Goal: Navigation & Orientation: Find specific page/section

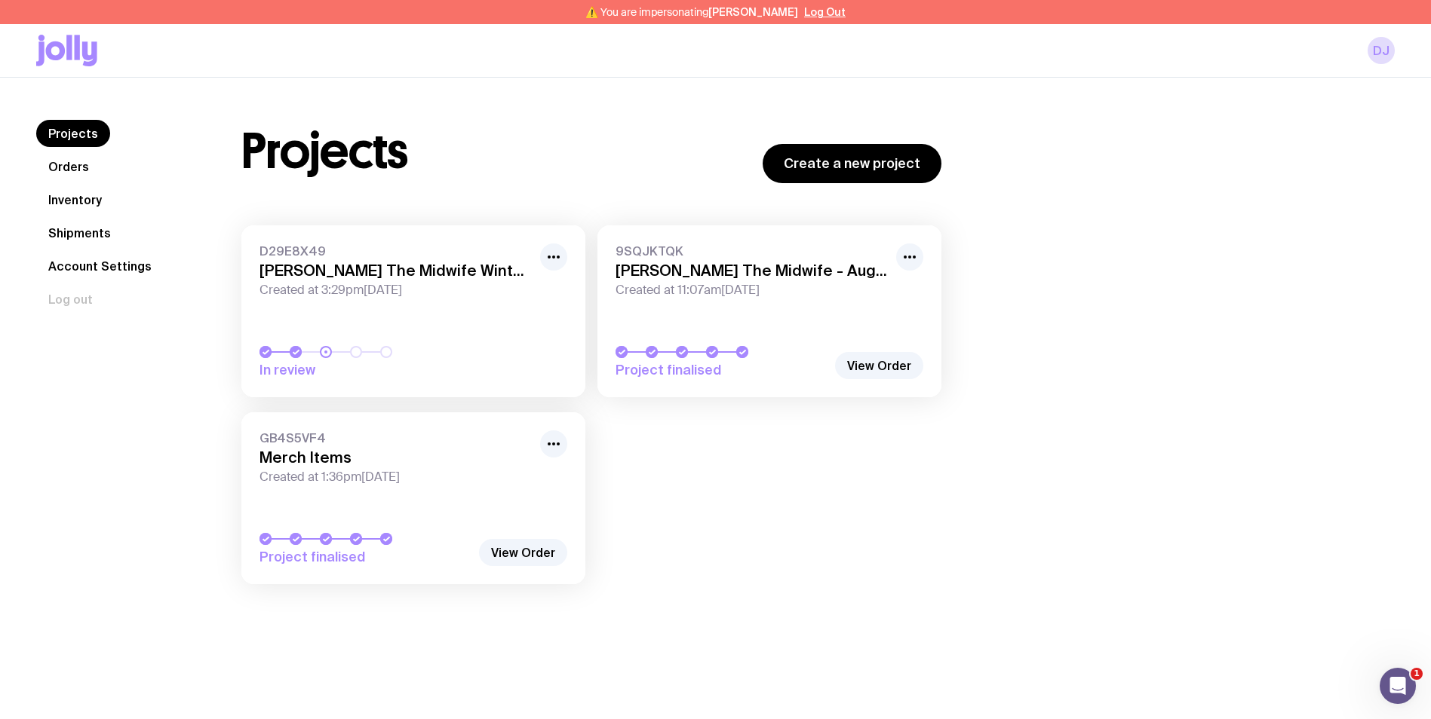
drag, startPoint x: 0, startPoint y: 0, endPoint x: 78, endPoint y: 201, distance: 215.1
click at [78, 201] on link "Inventory" at bounding box center [75, 199] width 78 height 27
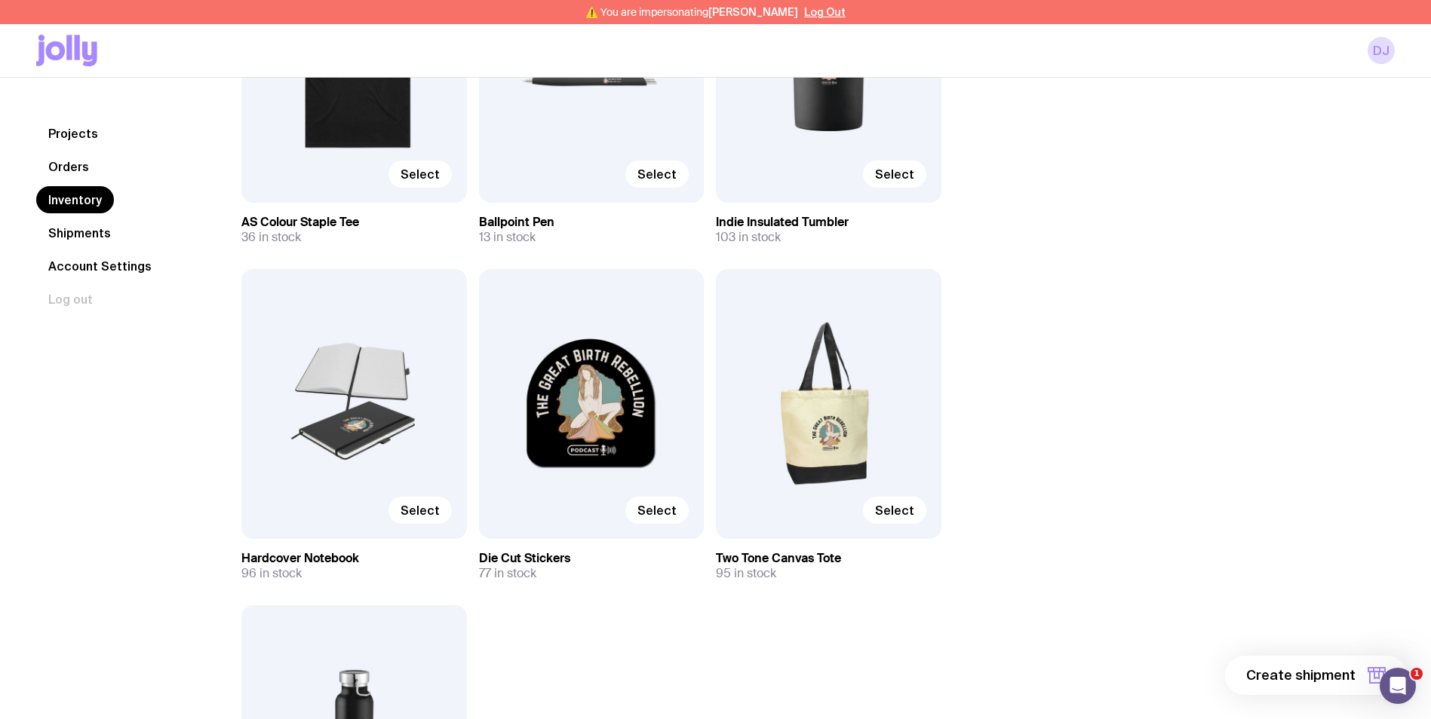
scroll to position [1374, 0]
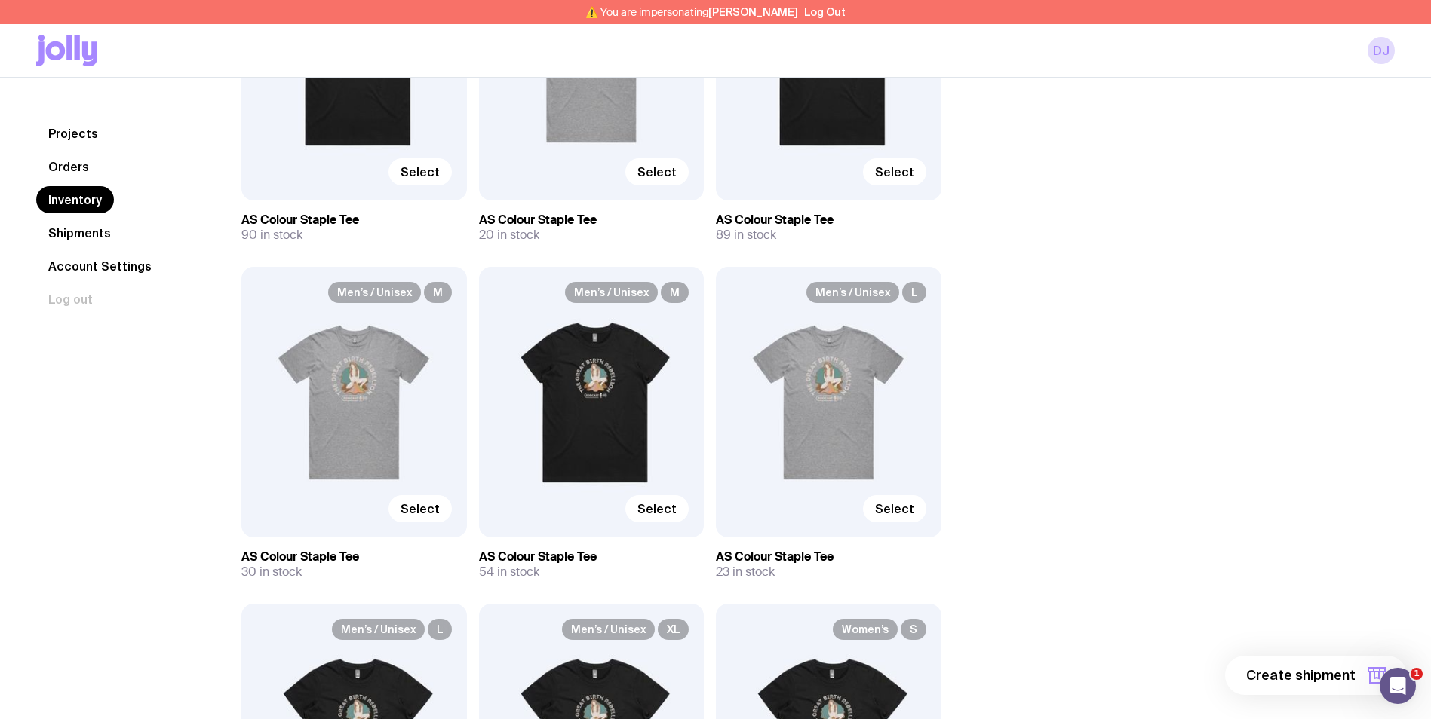
scroll to position [318, 0]
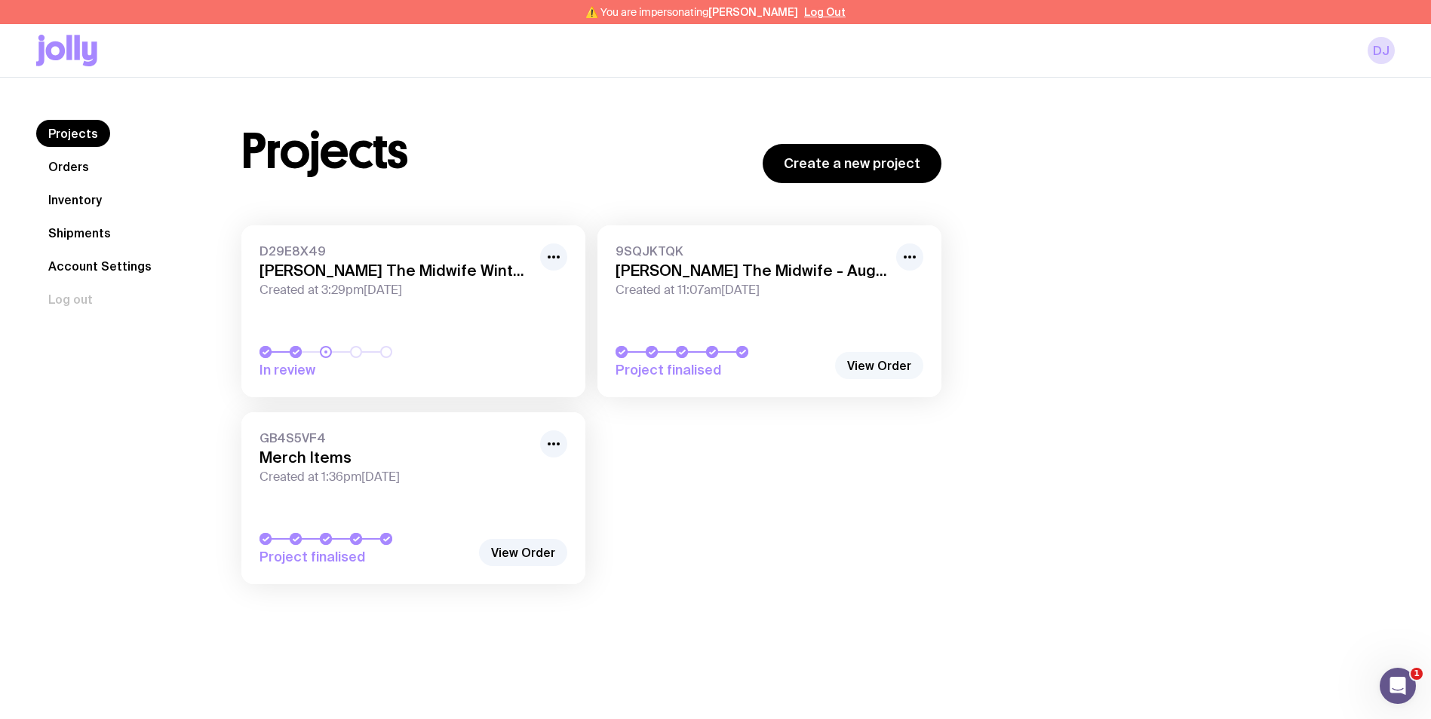
click at [860, 359] on link "View Order" at bounding box center [879, 365] width 88 height 27
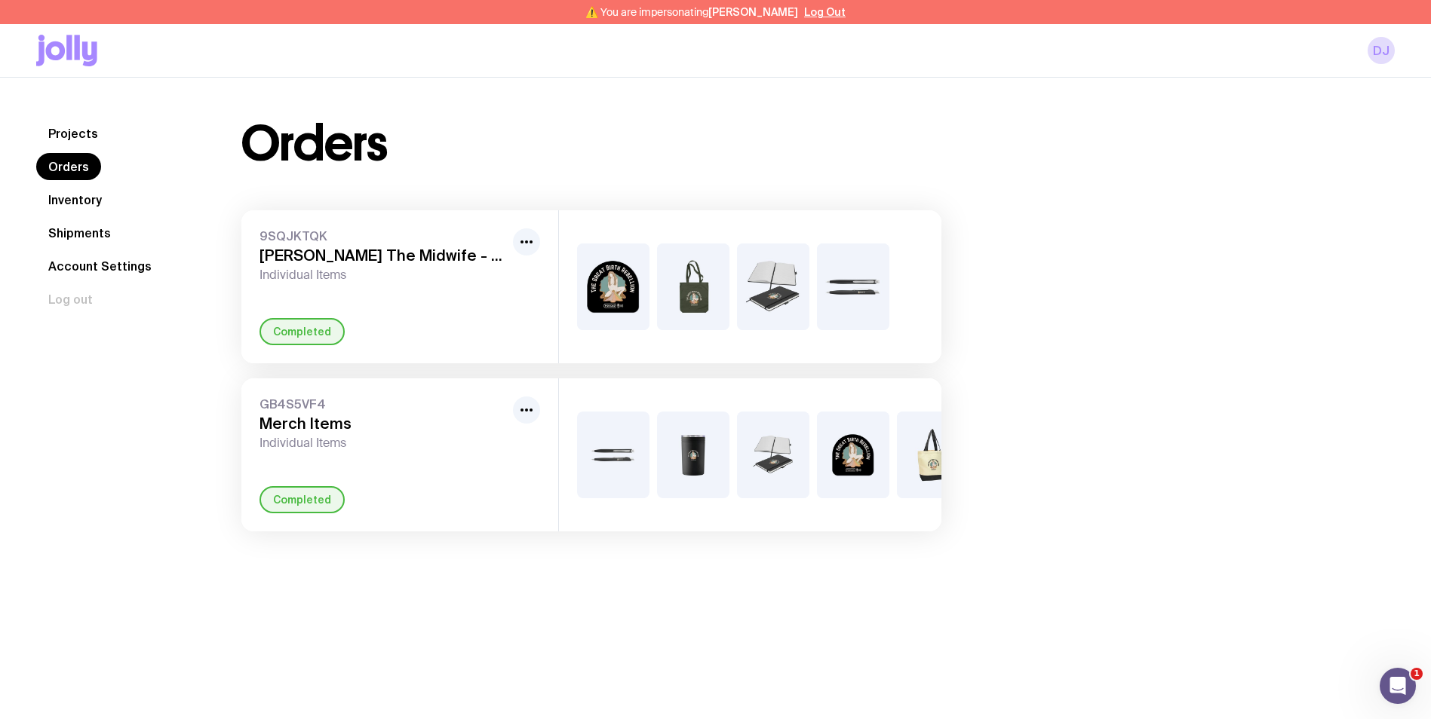
click at [96, 201] on link "Inventory" at bounding box center [75, 199] width 78 height 27
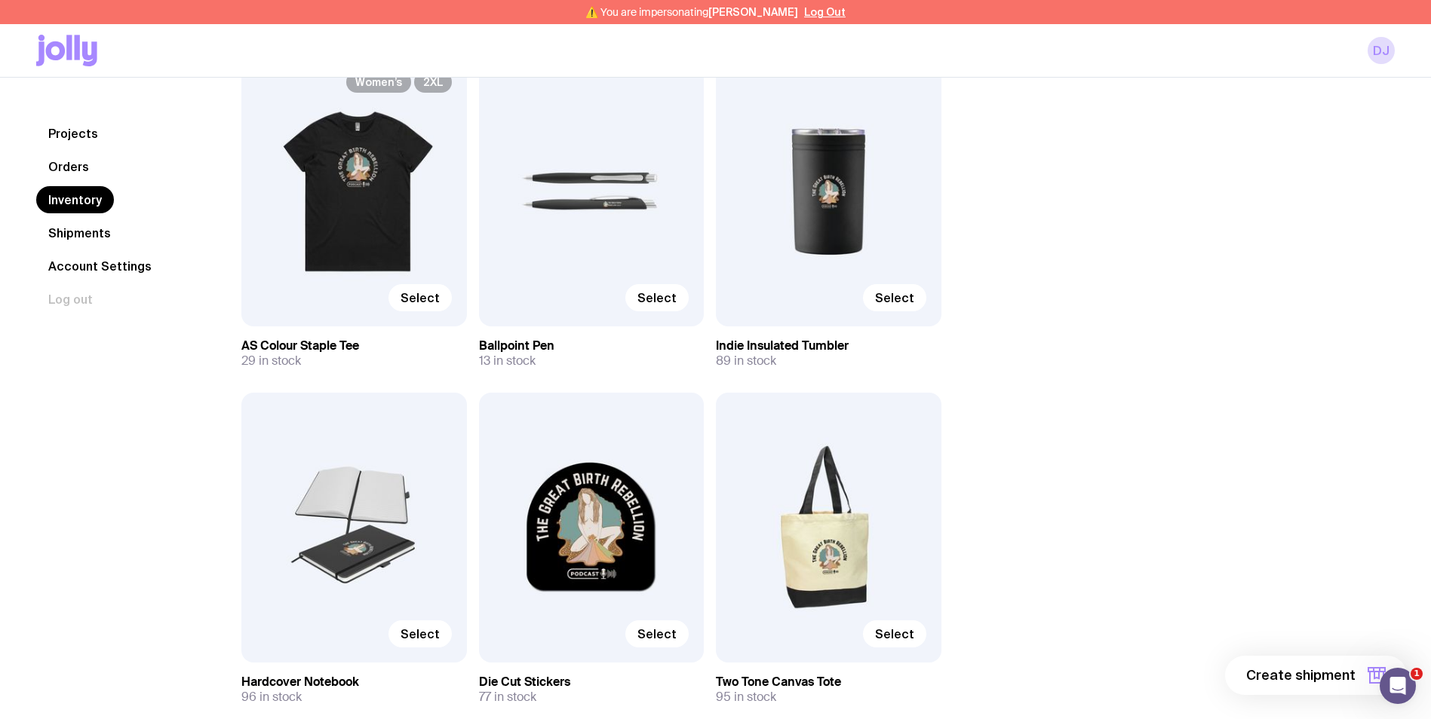
scroll to position [1525, 0]
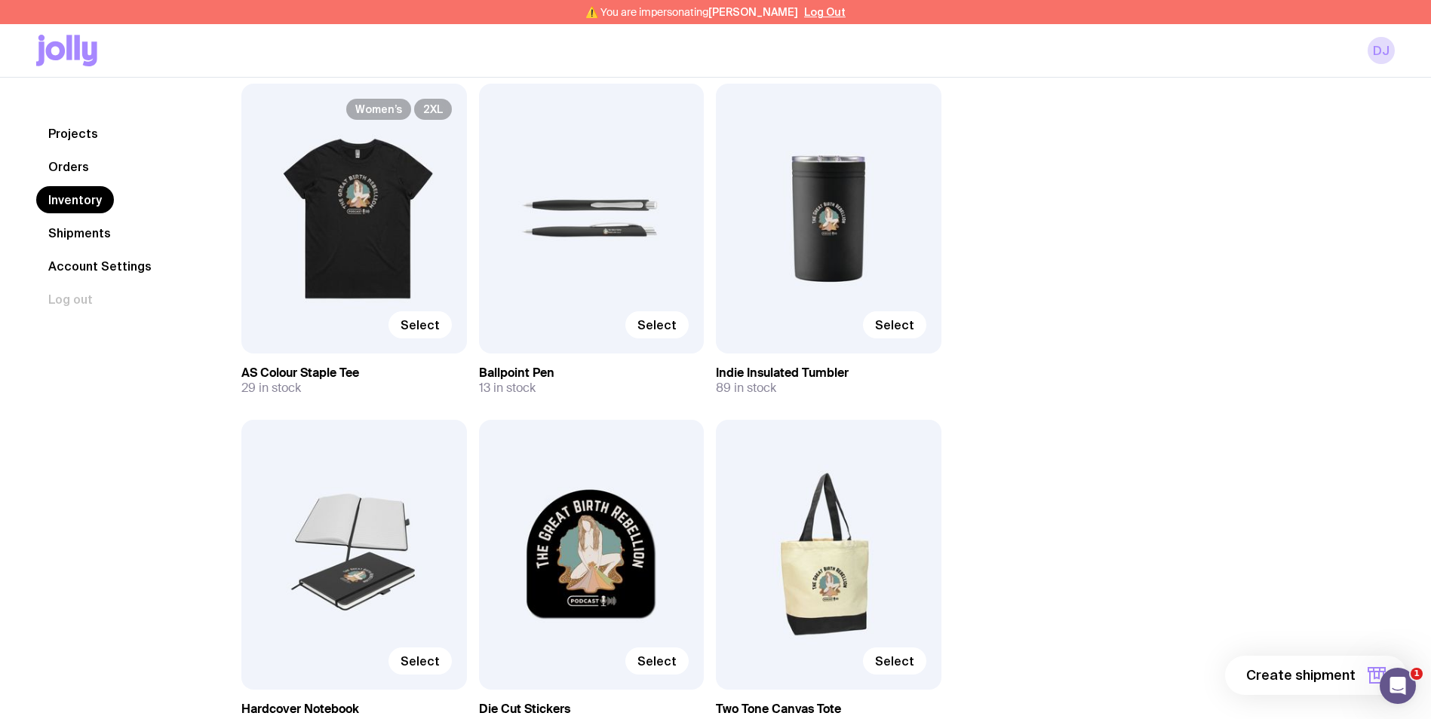
click at [599, 269] on div "Select" at bounding box center [591, 219] width 225 height 270
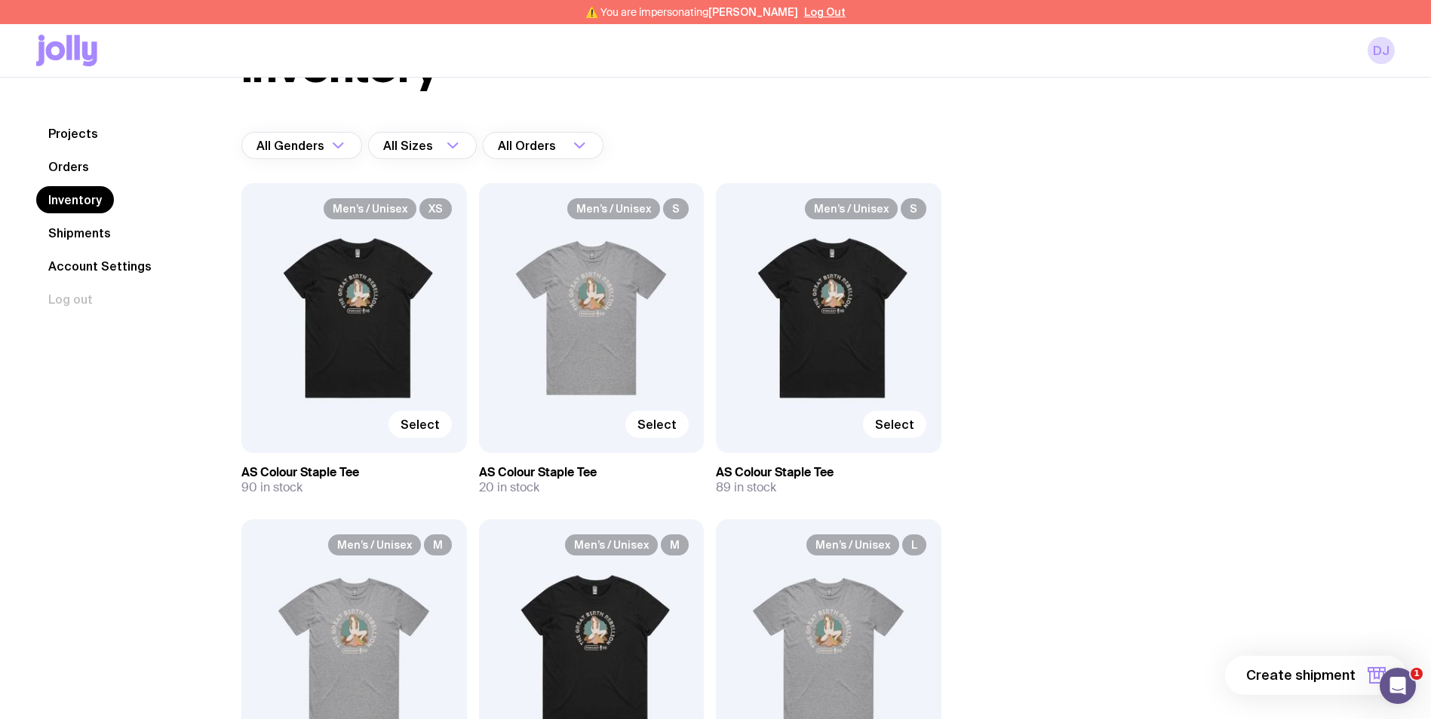
scroll to position [0, 0]
